Goal: Transaction & Acquisition: Purchase product/service

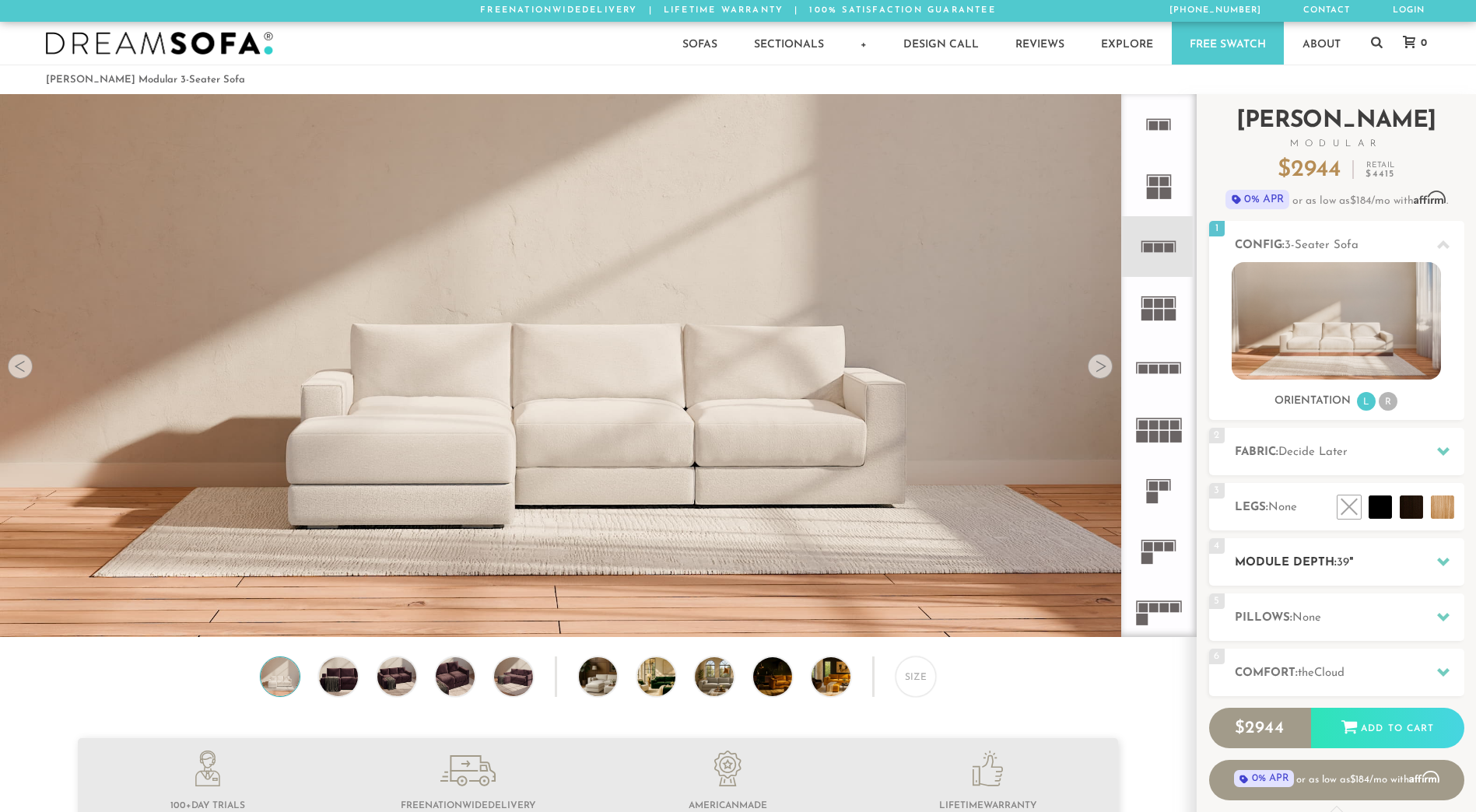
click at [1328, 555] on h2 "Module Depth: 39 "" at bounding box center [1349, 562] width 230 height 18
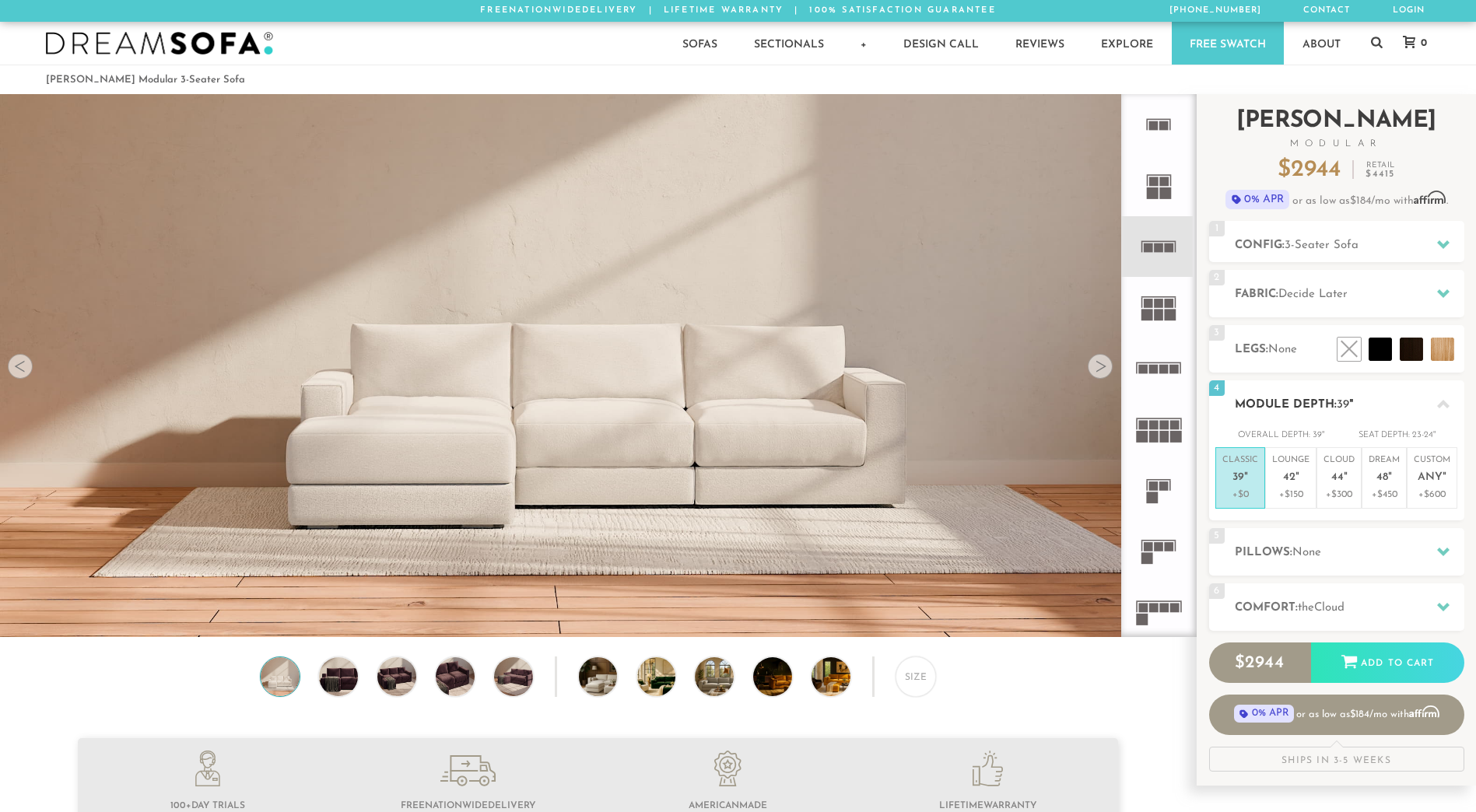
click at [1275, 401] on h2 "Module Depth: 39 "" at bounding box center [1349, 405] width 230 height 18
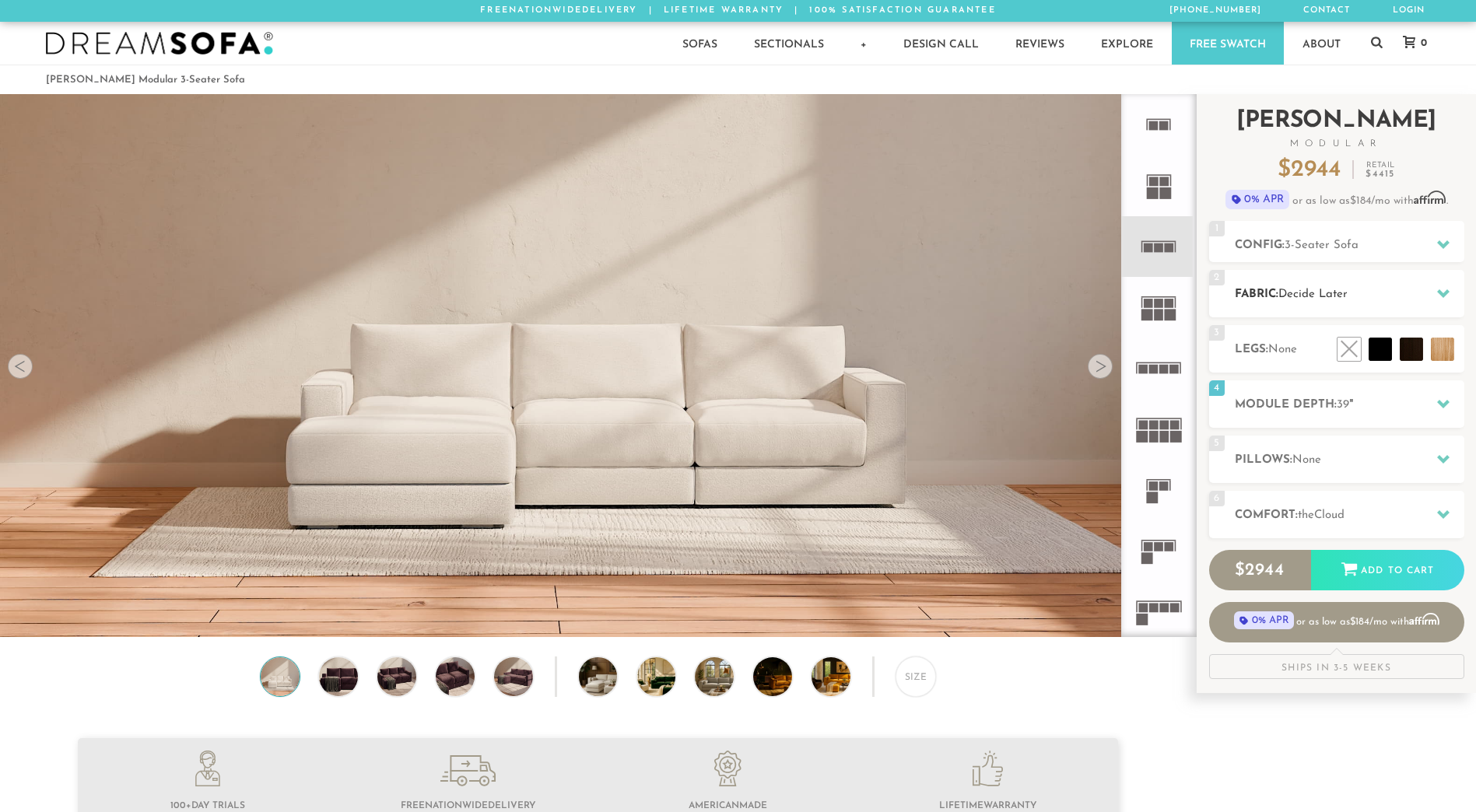
click at [1297, 306] on div "2 Fabric: Decide Later" at bounding box center [1336, 293] width 255 height 47
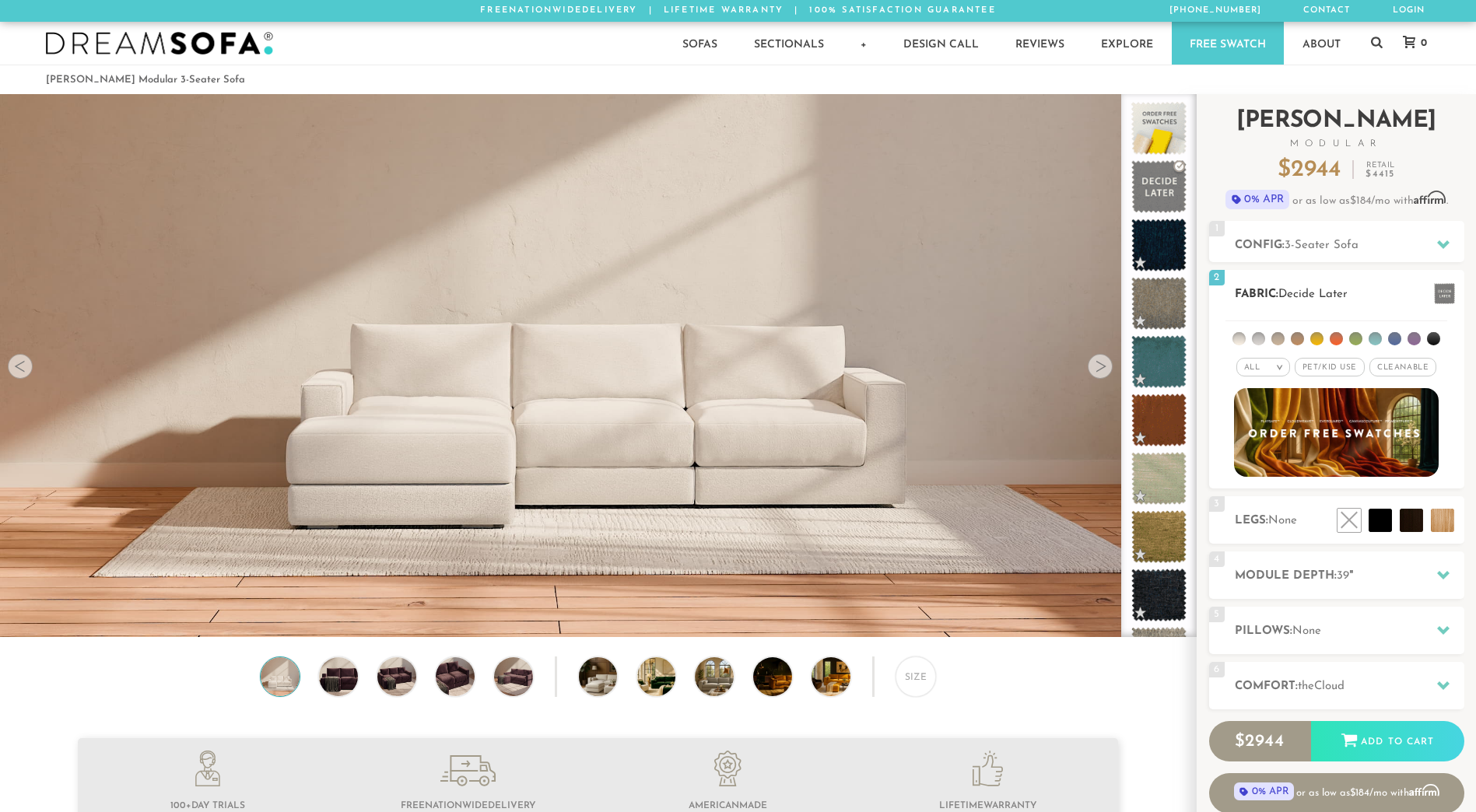
click at [1354, 340] on li at bounding box center [1355, 338] width 13 height 13
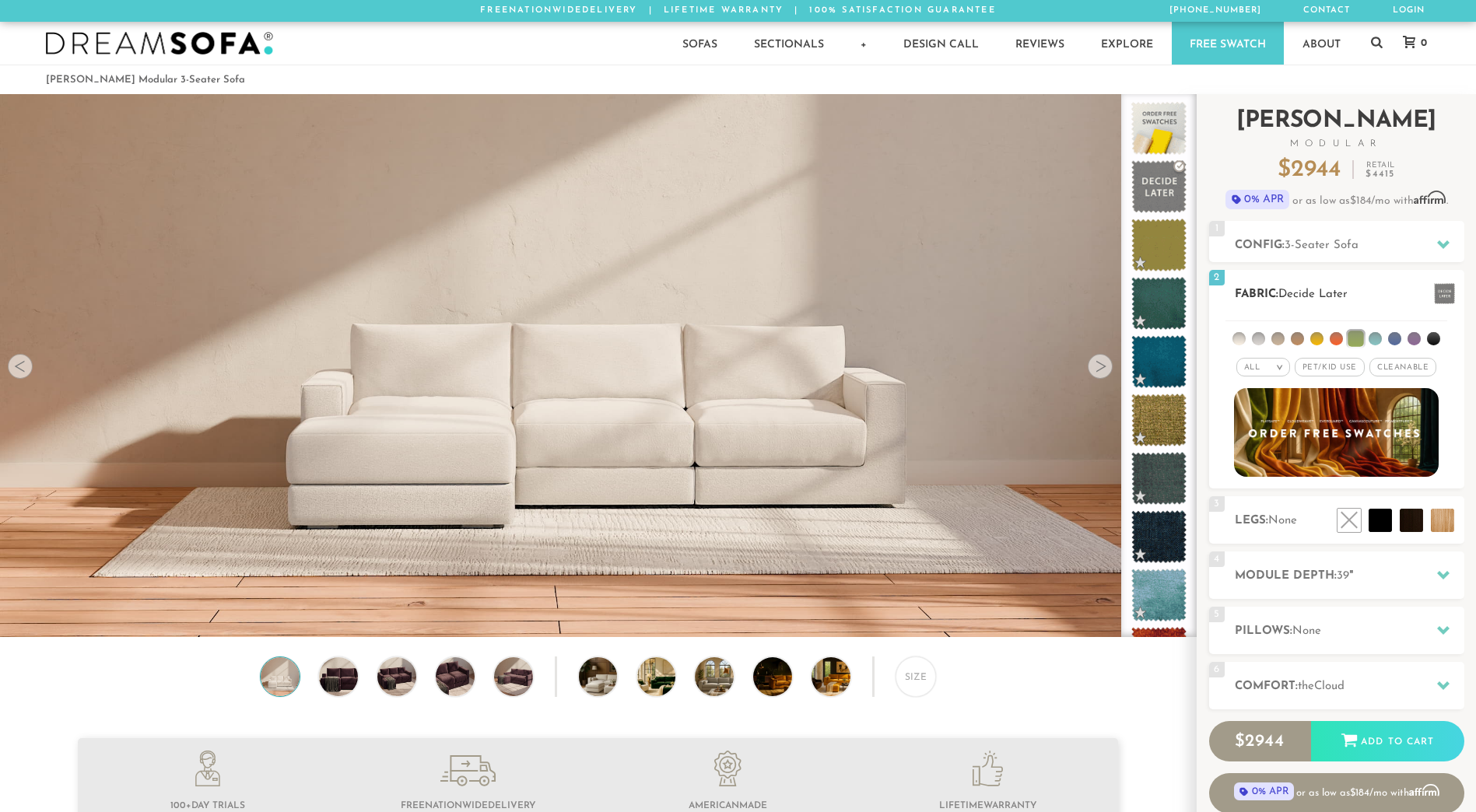
click at [1355, 334] on li at bounding box center [1355, 338] width 16 height 16
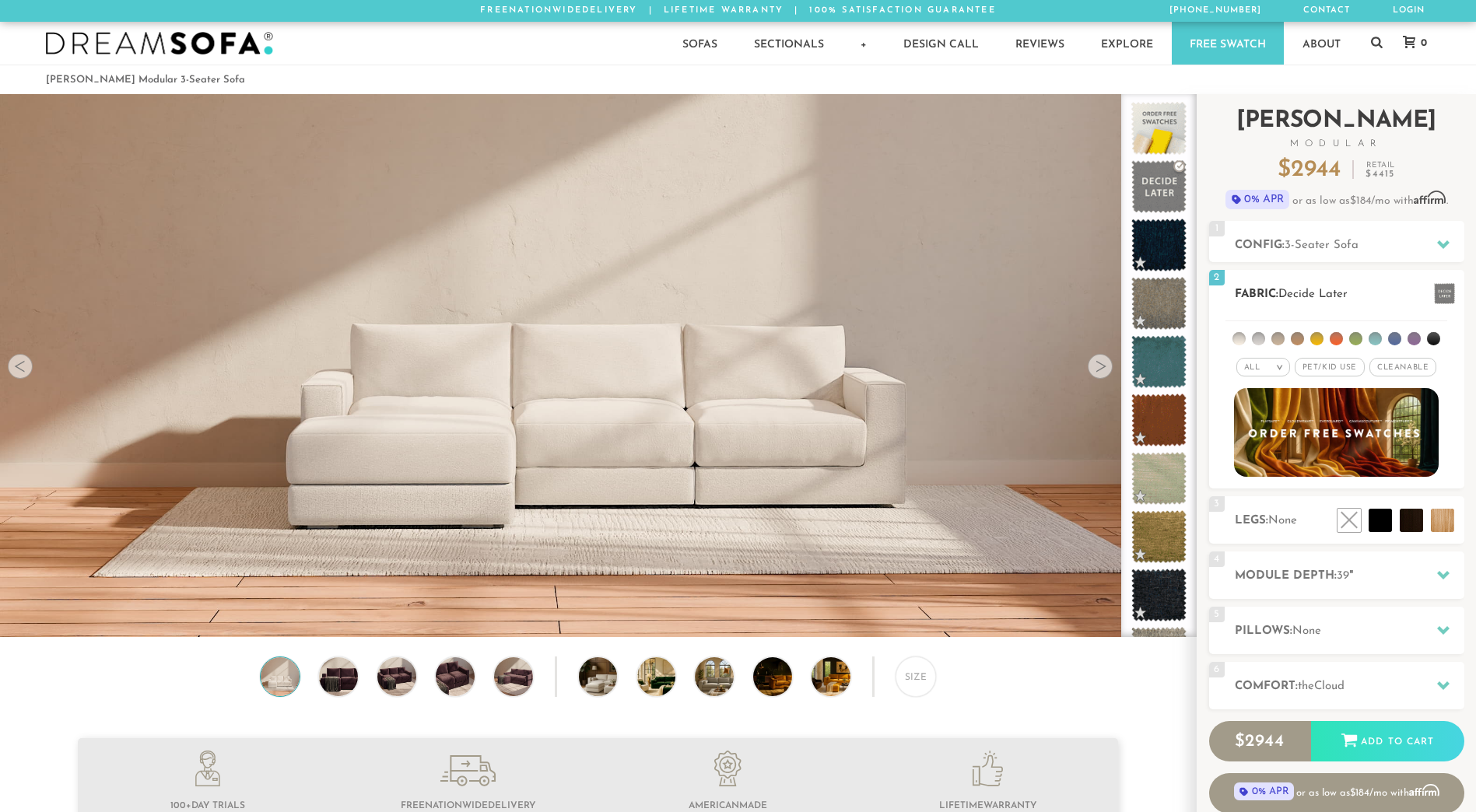
click at [1355, 334] on li at bounding box center [1355, 338] width 13 height 13
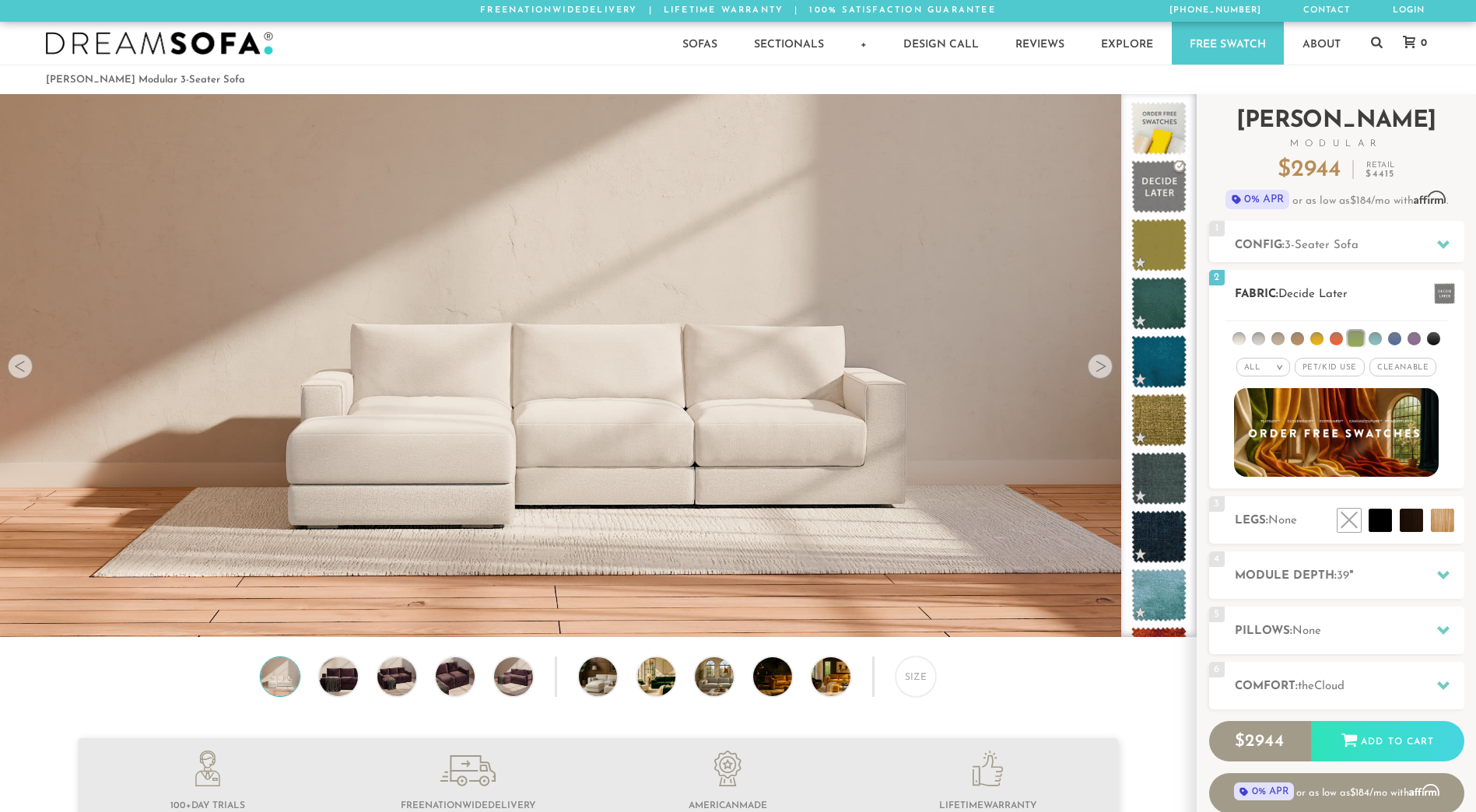
click at [1355, 334] on li at bounding box center [1355, 338] width 16 height 16
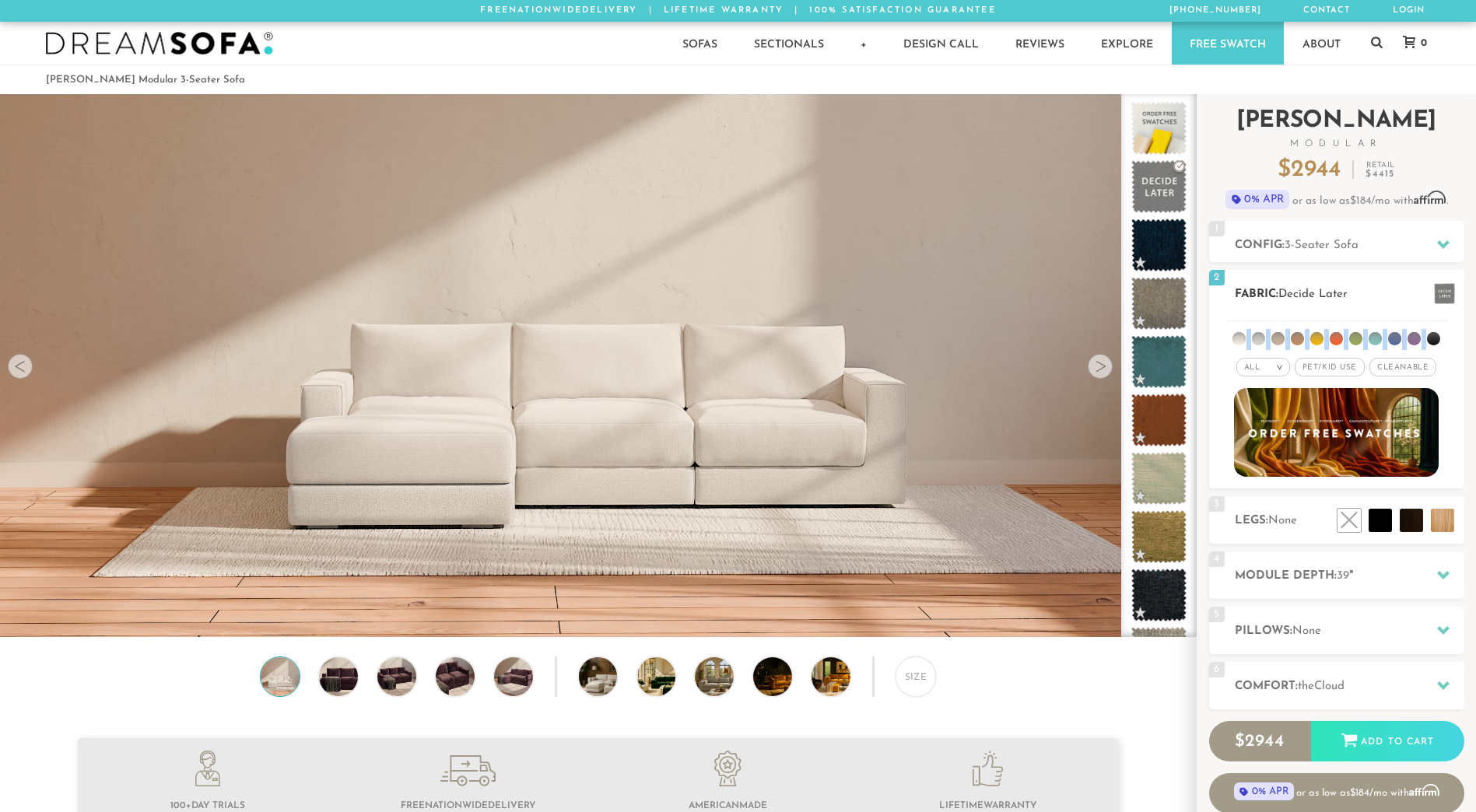
click at [1355, 334] on li at bounding box center [1355, 338] width 13 height 13
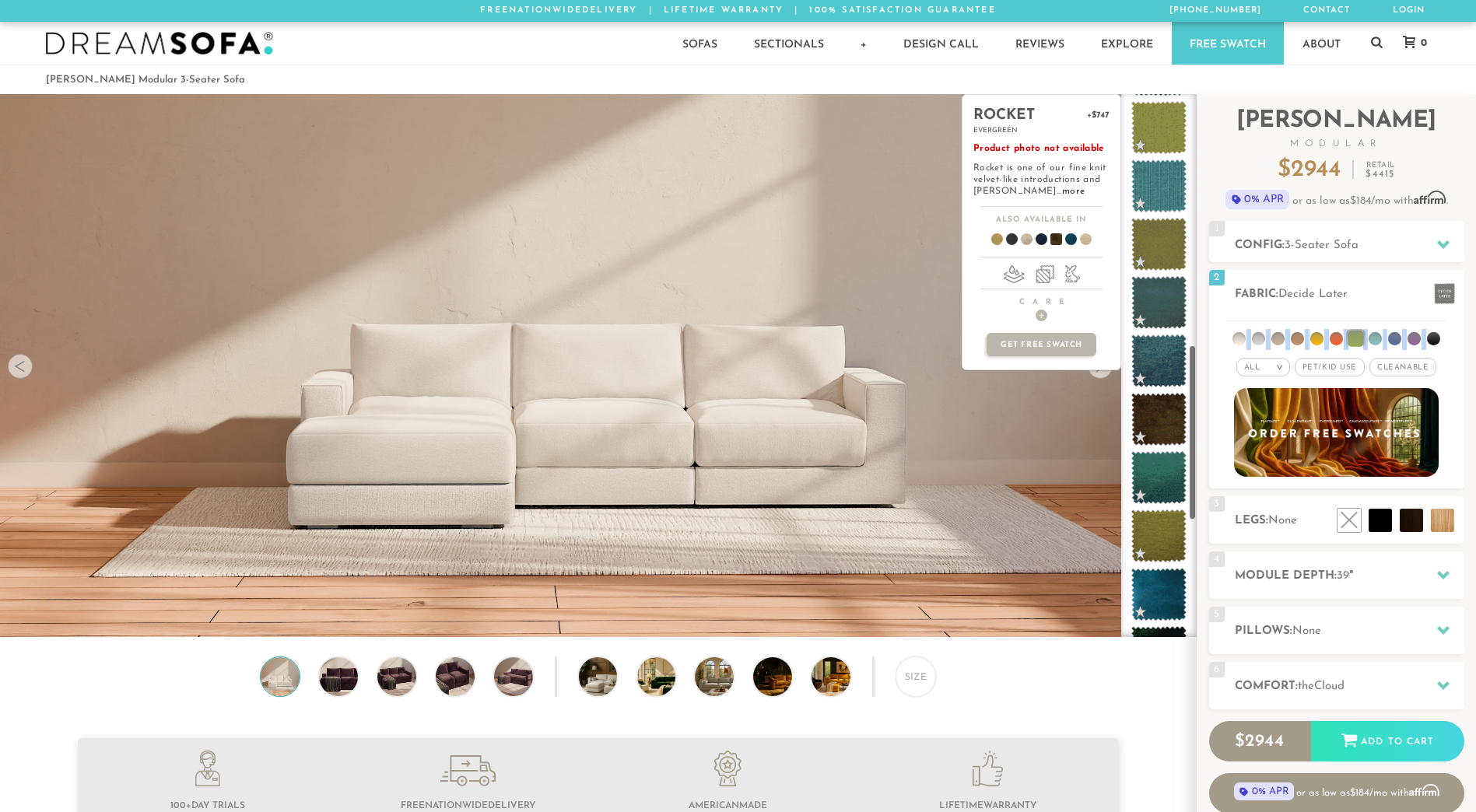
scroll to position [1154, 0]
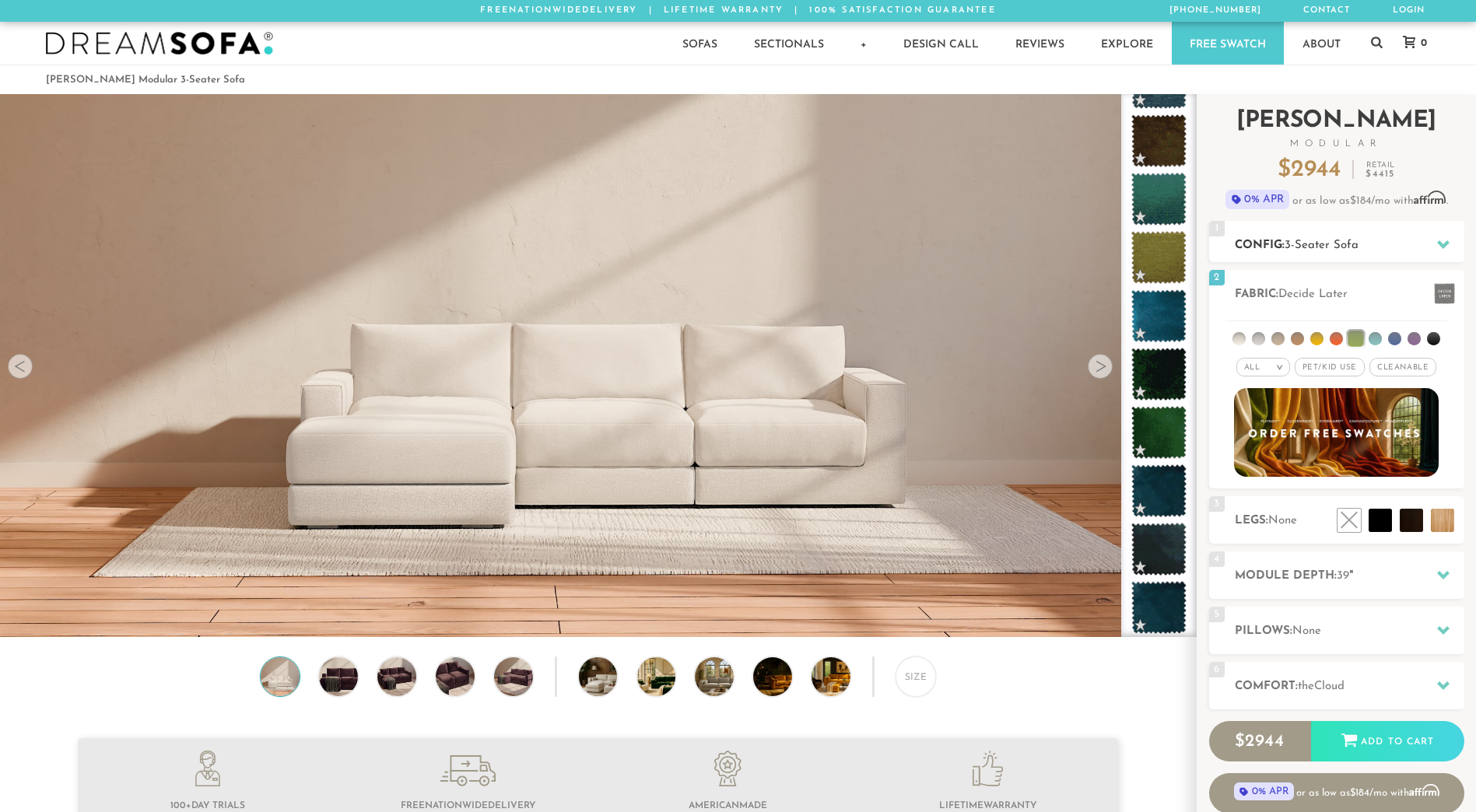
click at [1310, 250] on span "3-Seater Sofa" at bounding box center [1321, 245] width 74 height 11
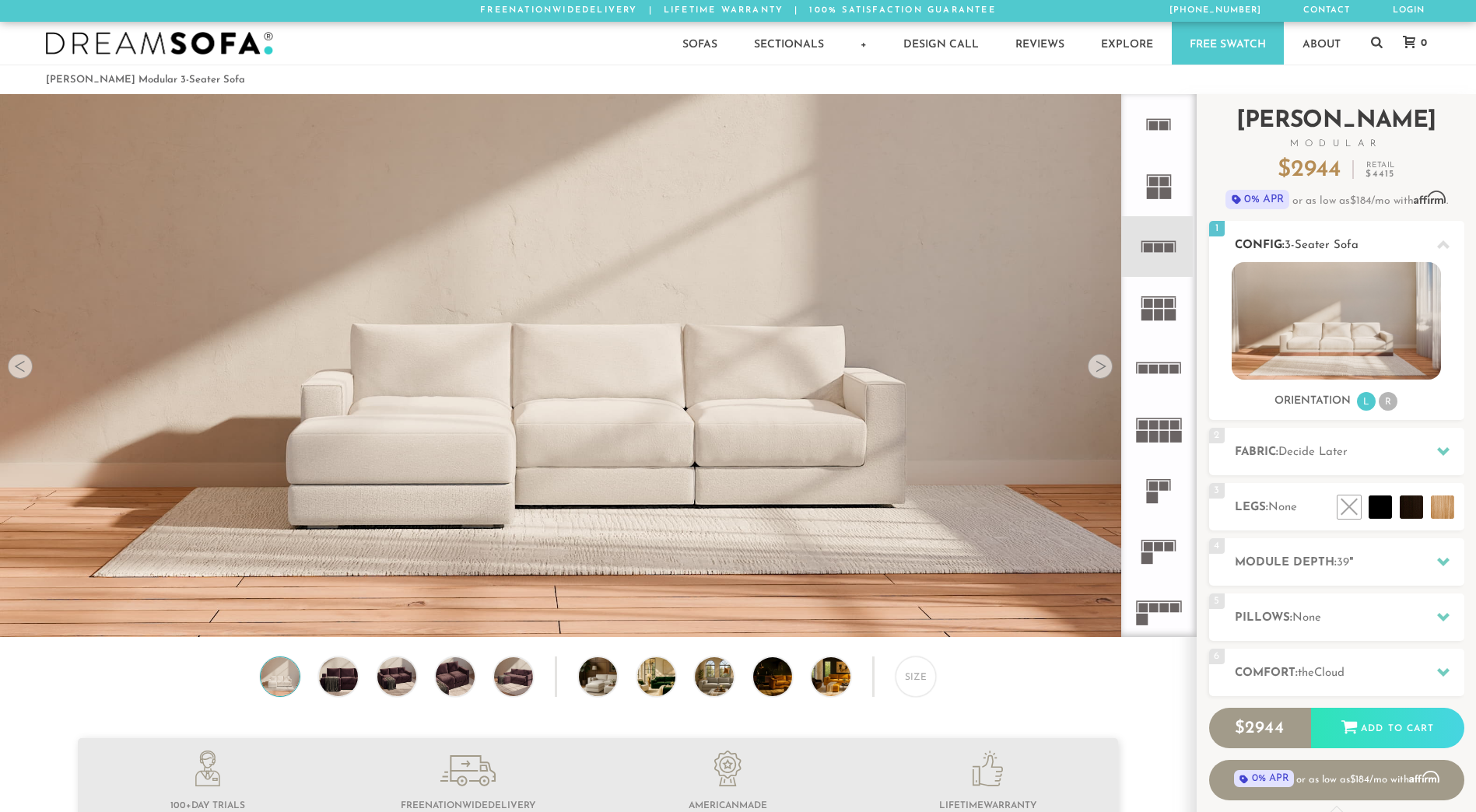
click at [1383, 405] on li "R" at bounding box center [1388, 401] width 18 height 18
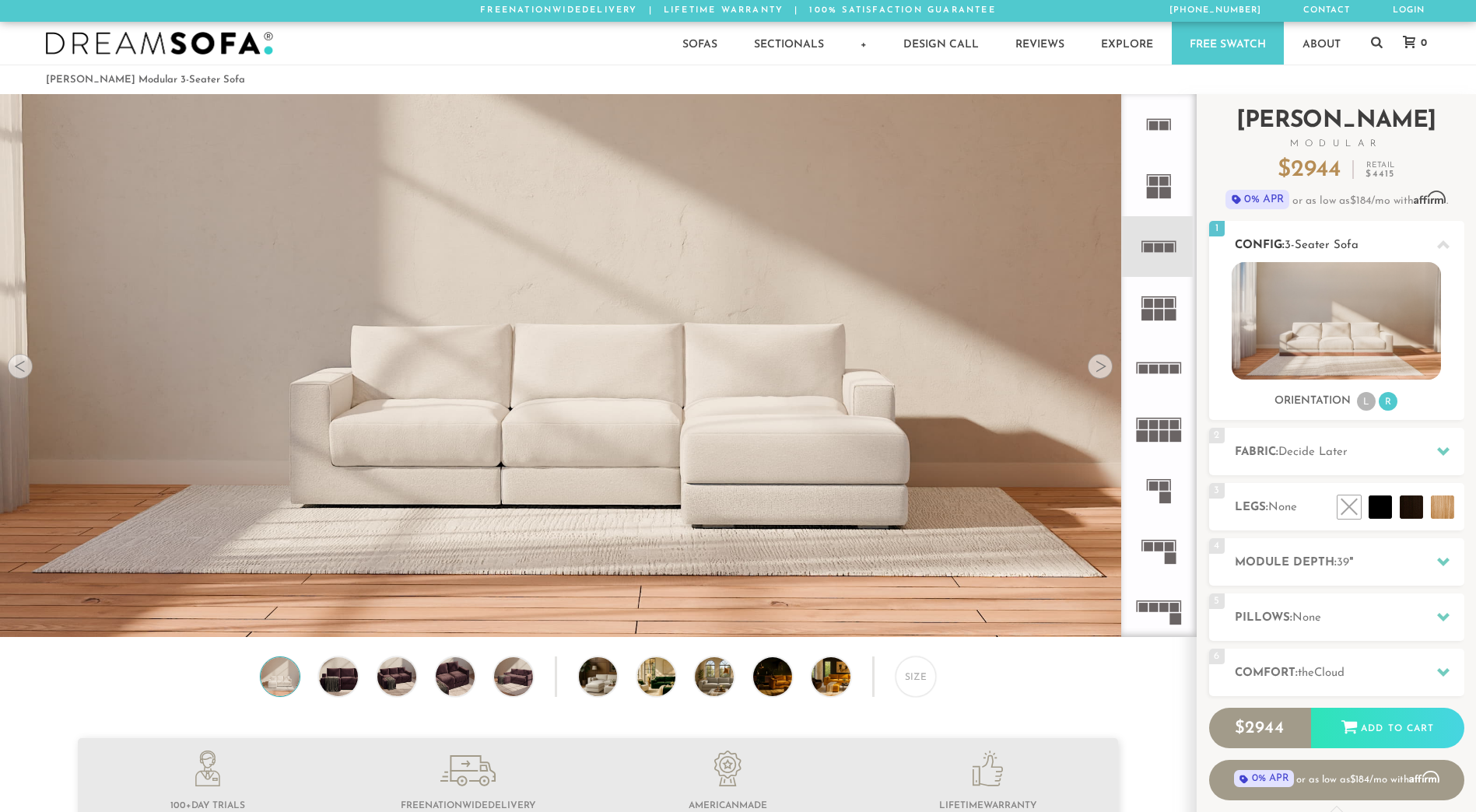
click at [1363, 400] on li "L" at bounding box center [1366, 401] width 18 height 18
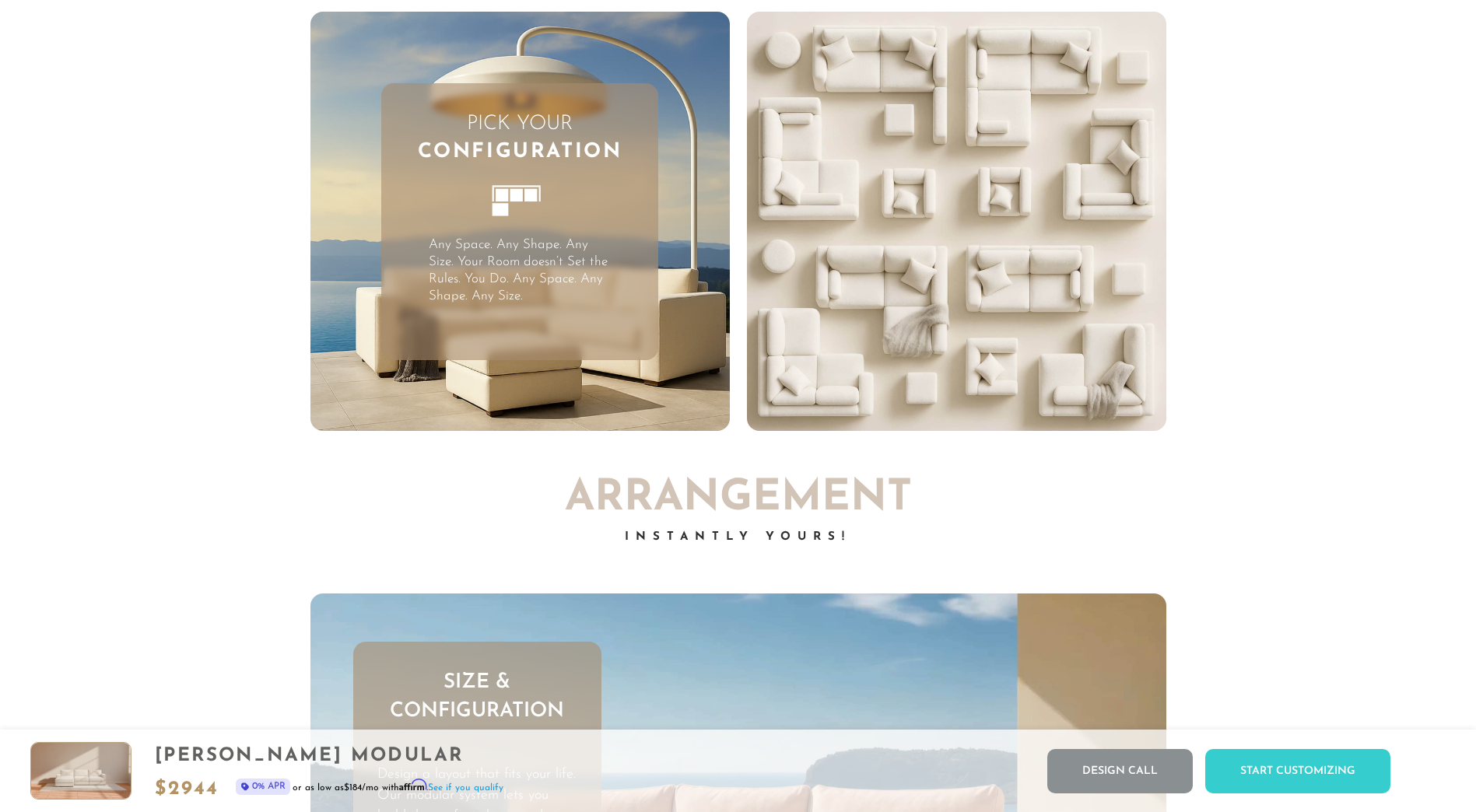
scroll to position [4596, 0]
